Goal: Check status: Check status

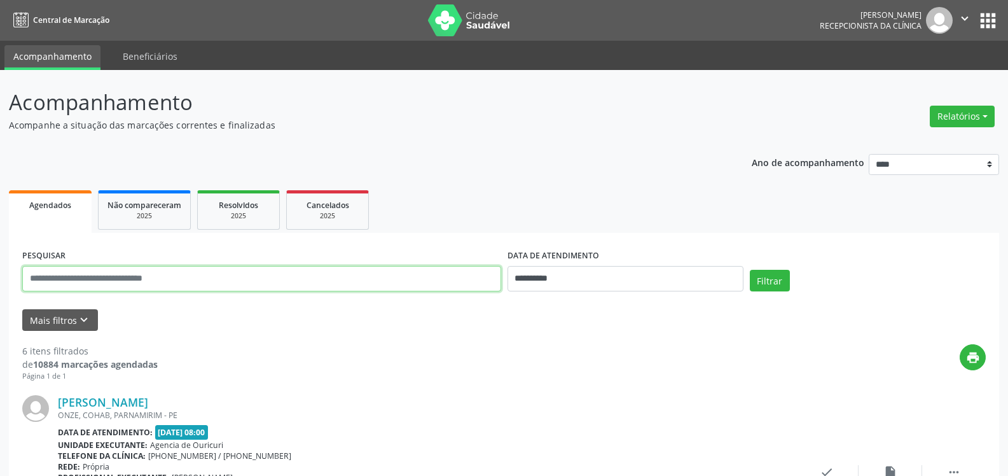
click at [141, 273] on input "text" at bounding box center [261, 278] width 479 height 25
click at [140, 288] on input "text" at bounding box center [261, 278] width 479 height 25
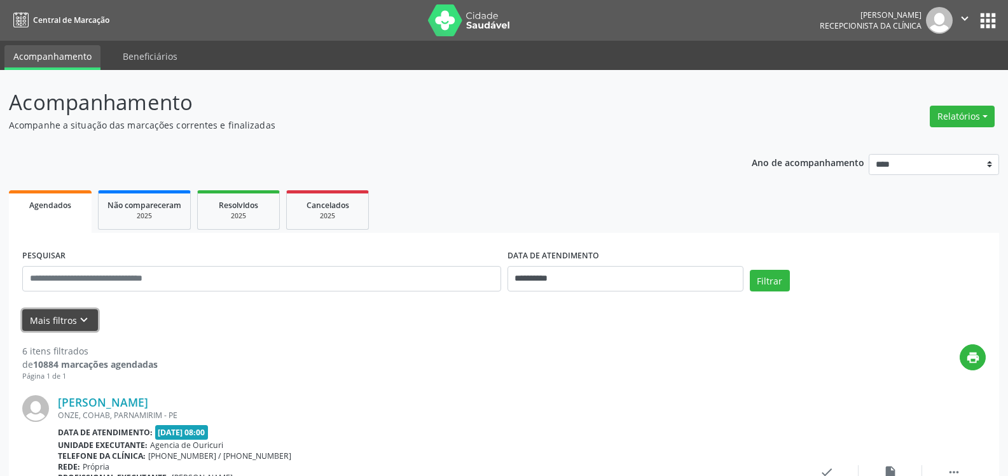
click at [67, 322] on button "Mais filtros keyboard_arrow_down" at bounding box center [60, 320] width 76 height 22
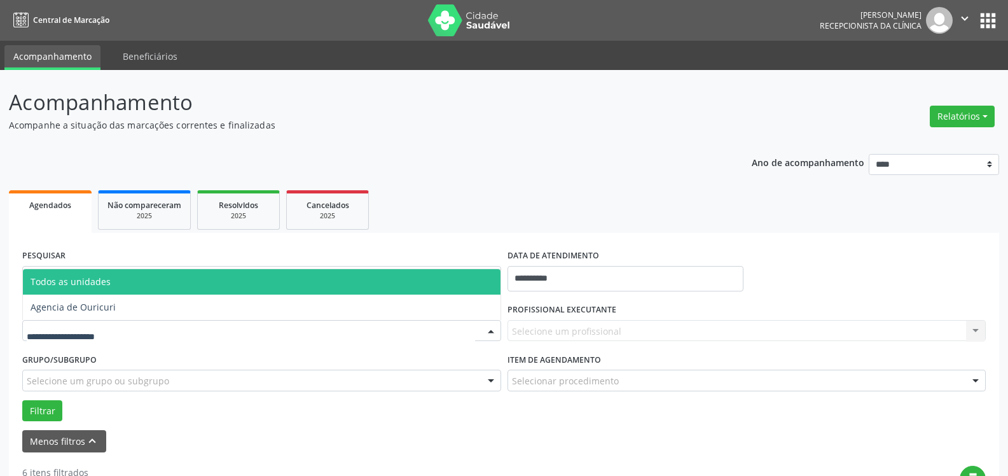
click at [75, 339] on div at bounding box center [261, 331] width 479 height 22
click at [80, 329] on input "text" at bounding box center [251, 336] width 448 height 25
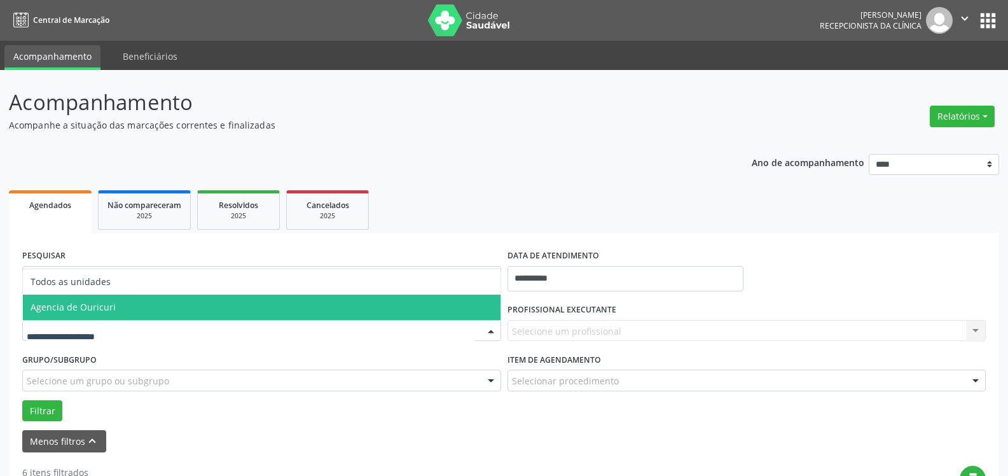
click at [92, 303] on span "Agencia de Ouricuri" at bounding box center [73, 307] width 85 height 12
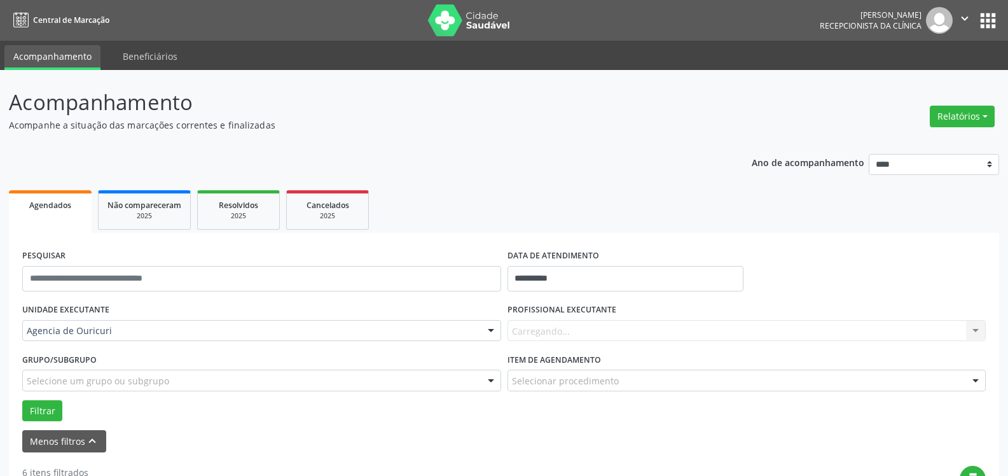
click at [564, 330] on div "Carregando... Nenhum resultado encontrado para: " " Não há nenhuma opção para s…" at bounding box center [746, 331] width 479 height 22
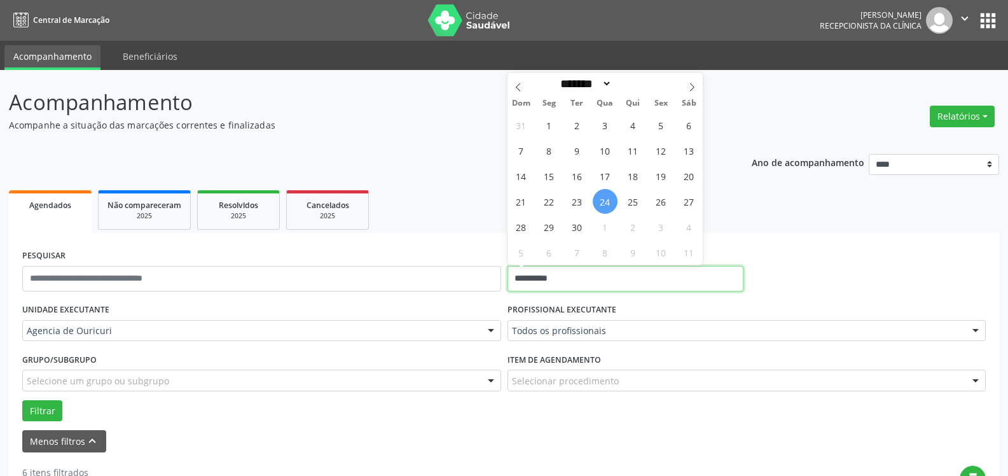
click at [568, 276] on input "**********" at bounding box center [625, 278] width 236 height 25
click at [641, 206] on span "25" at bounding box center [632, 201] width 25 height 25
type input "**********"
click at [641, 206] on span "25" at bounding box center [632, 201] width 25 height 25
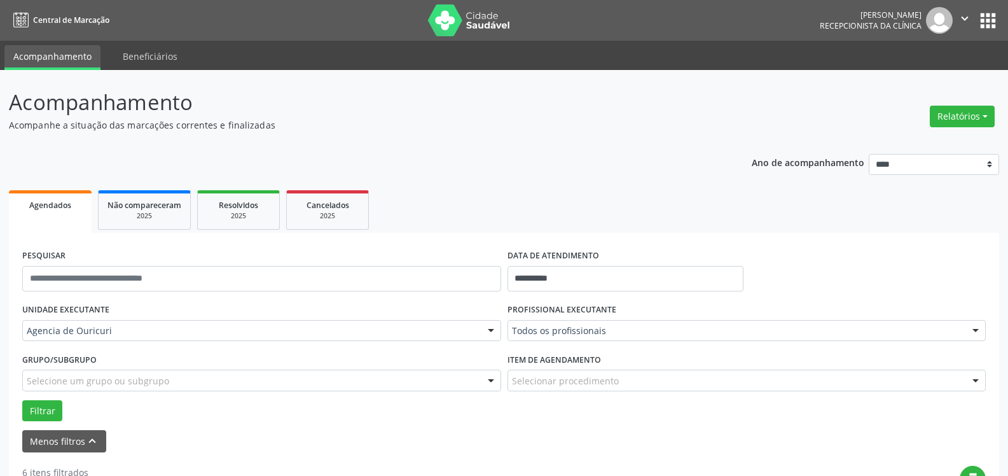
click at [637, 201] on ul "Agendados Não compareceram 2025 Resolvidos 2025 Cancelados 2025" at bounding box center [504, 210] width 990 height 46
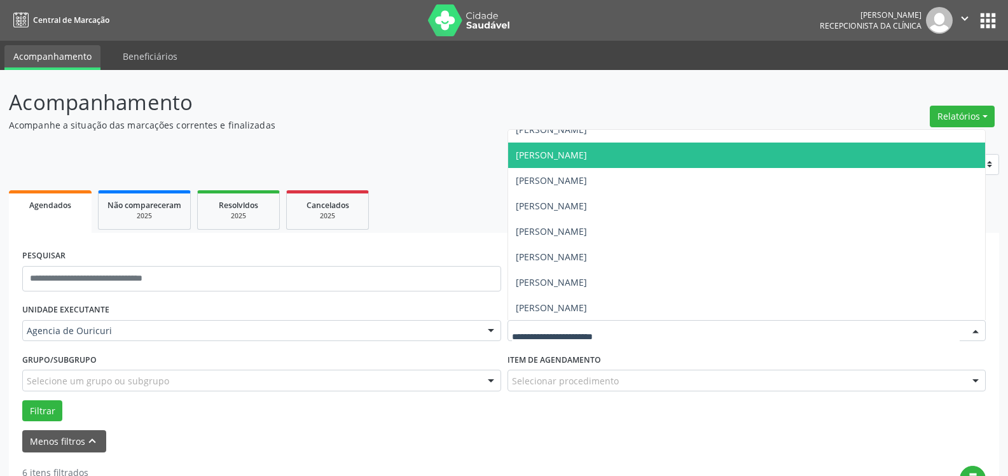
scroll to position [268, 0]
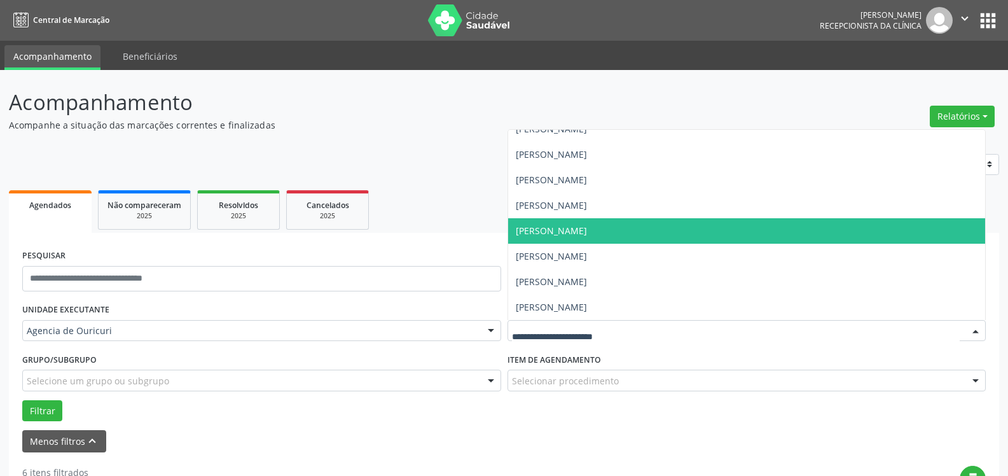
click at [575, 235] on span "[PERSON_NAME]" at bounding box center [551, 230] width 71 height 12
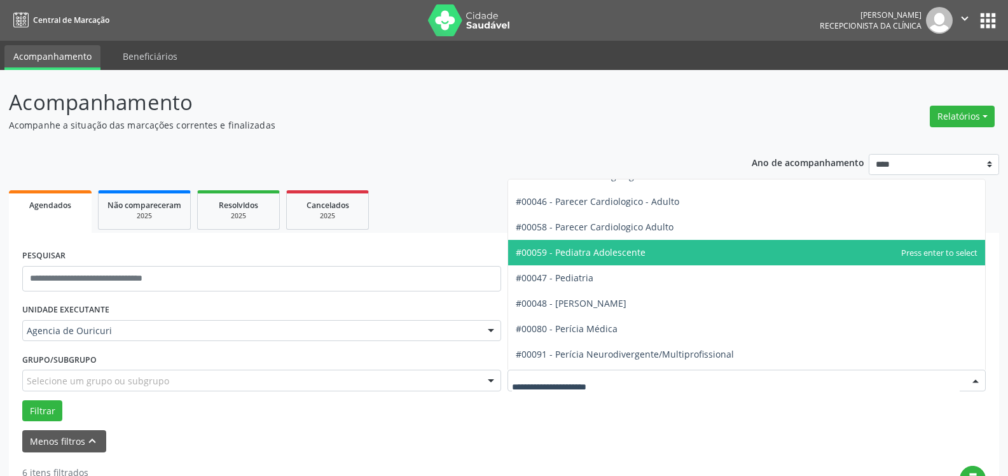
scroll to position [1844, 0]
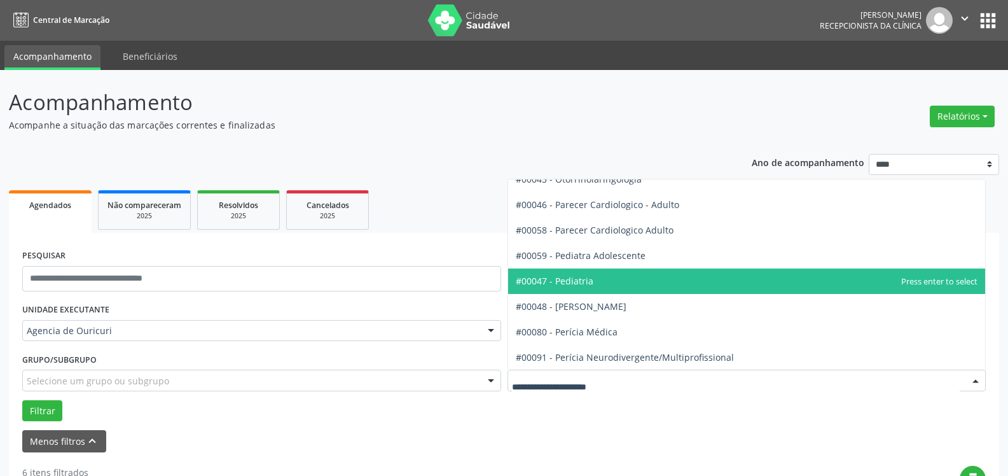
click at [577, 288] on span "#00047 - Pediatria" at bounding box center [746, 280] width 477 height 25
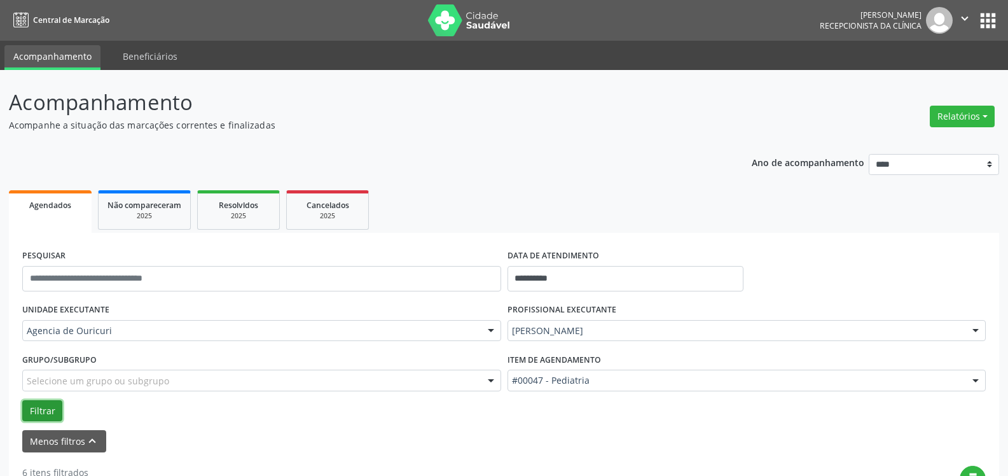
click at [55, 410] on button "Filtrar" at bounding box center [42, 411] width 40 height 22
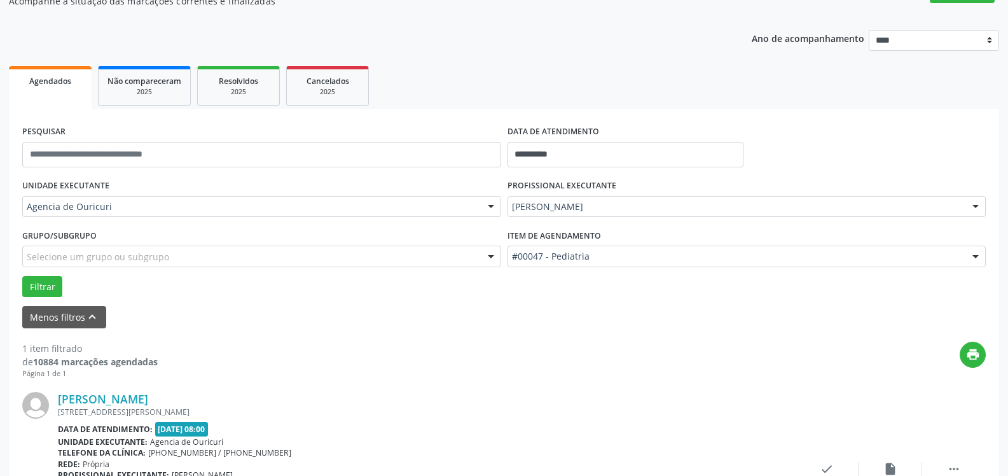
scroll to position [243, 0]
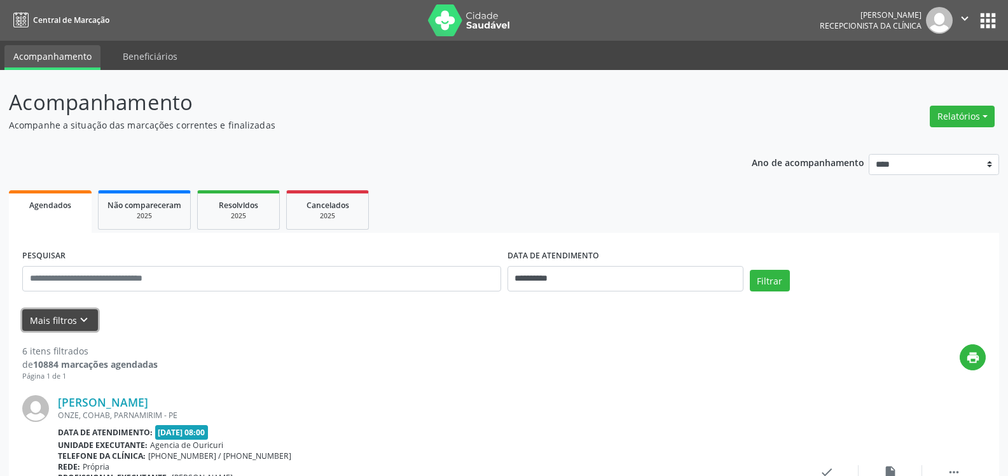
click at [80, 318] on icon "keyboard_arrow_down" at bounding box center [84, 320] width 14 height 14
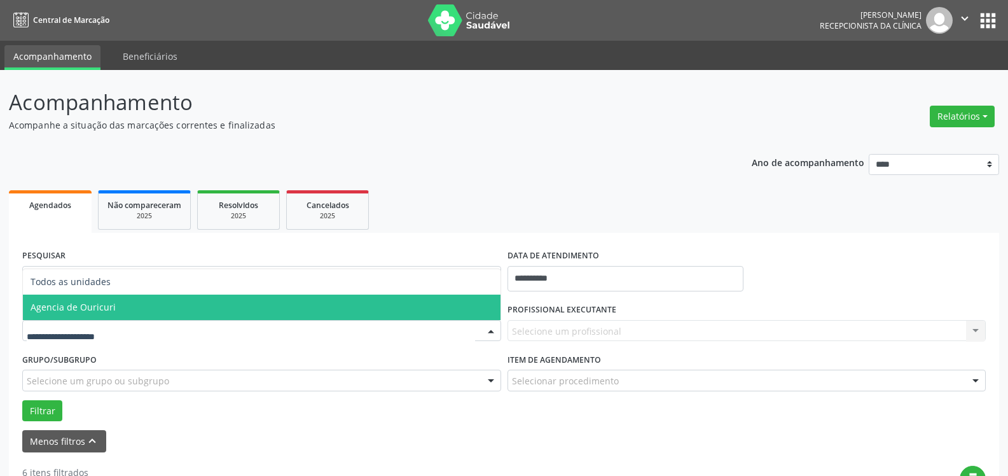
click at [93, 317] on span "Agencia de Ouricuri" at bounding box center [261, 306] width 477 height 25
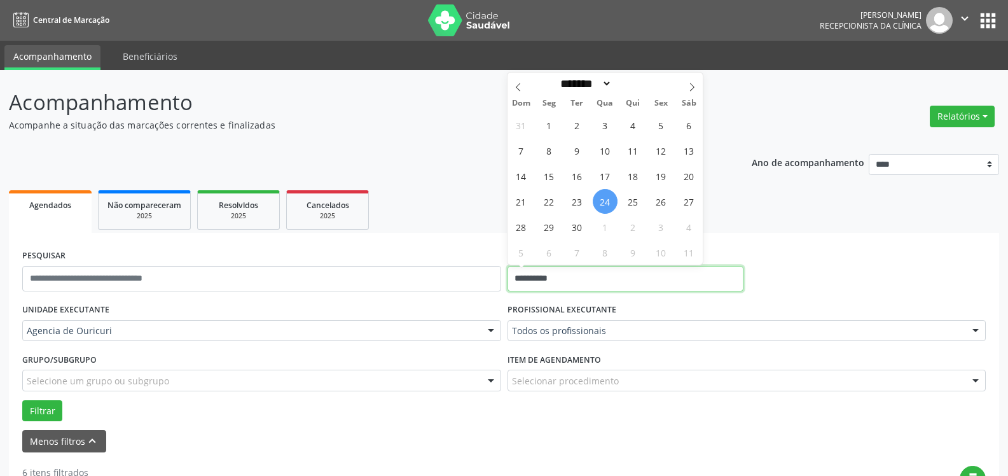
click at [571, 275] on input "**********" at bounding box center [625, 278] width 236 height 25
click at [626, 204] on span "25" at bounding box center [632, 201] width 25 height 25
type input "**********"
click at [626, 204] on span "25" at bounding box center [632, 201] width 25 height 25
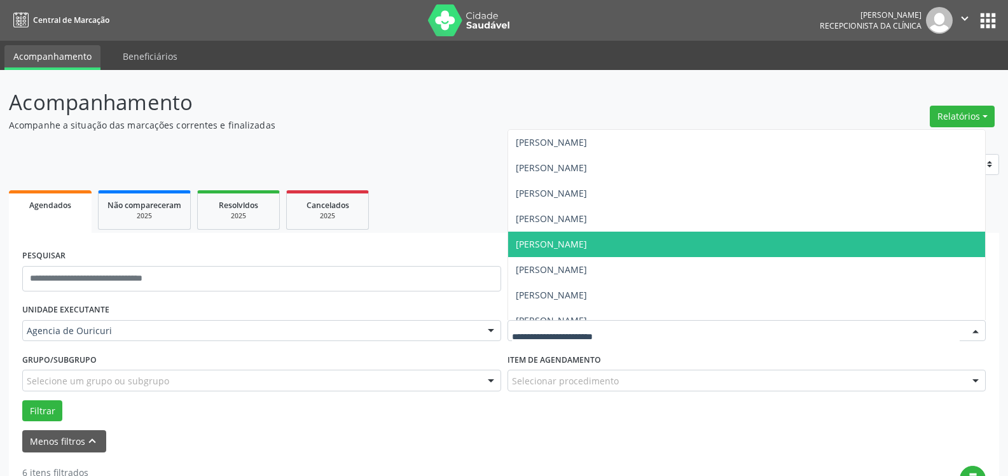
scroll to position [268, 0]
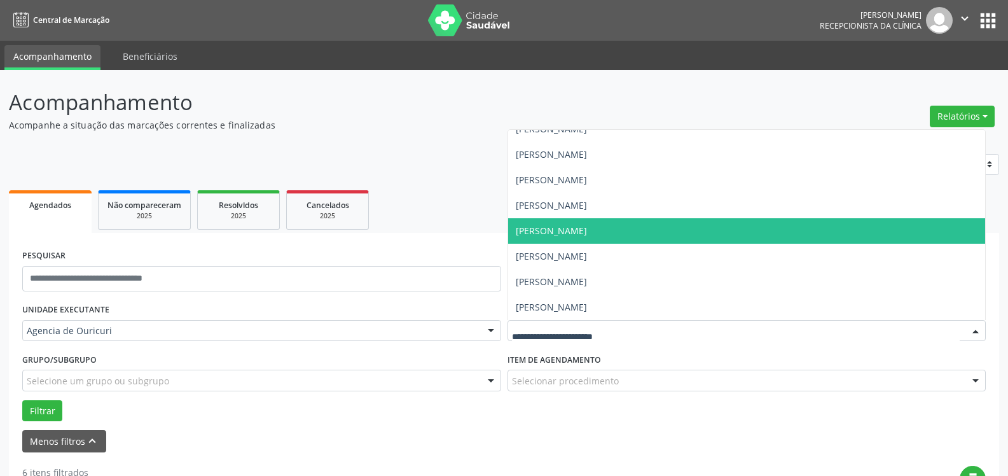
click at [559, 242] on span "[PERSON_NAME]" at bounding box center [746, 230] width 477 height 25
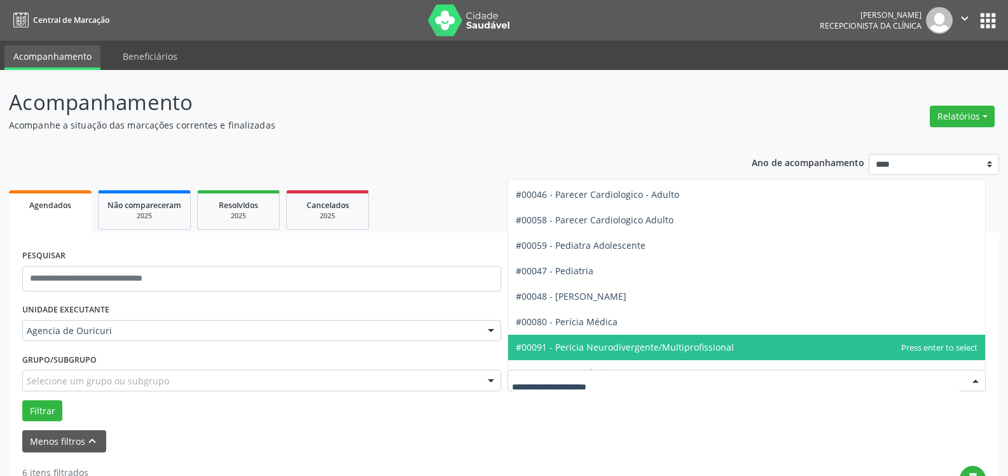
scroll to position [1832, 0]
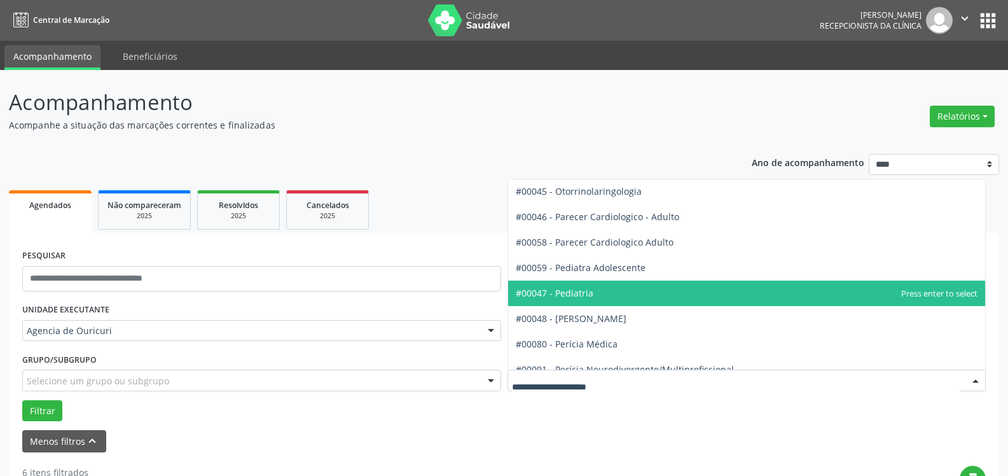
click at [583, 299] on span "#00047 - Pediatria" at bounding box center [555, 293] width 78 height 12
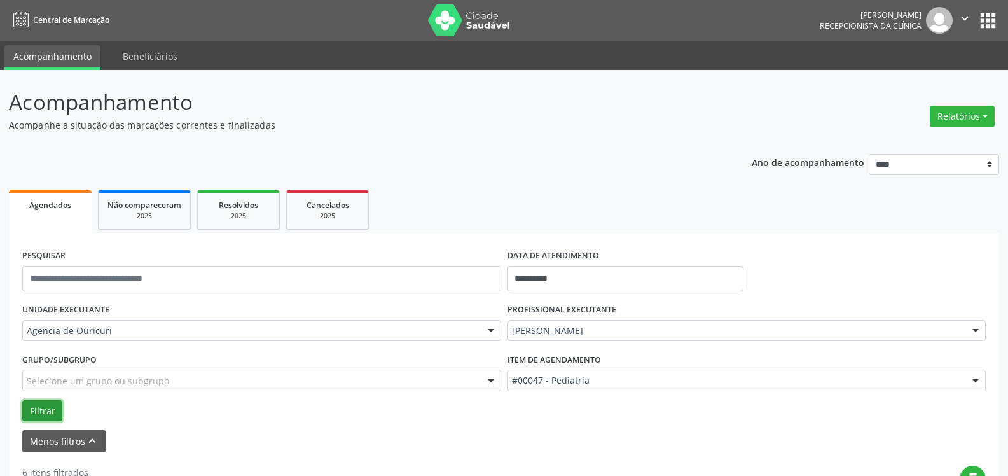
click at [34, 409] on button "Filtrar" at bounding box center [42, 411] width 40 height 22
